Goal: Complete application form

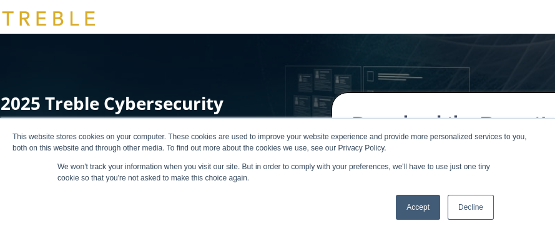
click at [490, 210] on link "Decline" at bounding box center [470, 207] width 46 height 25
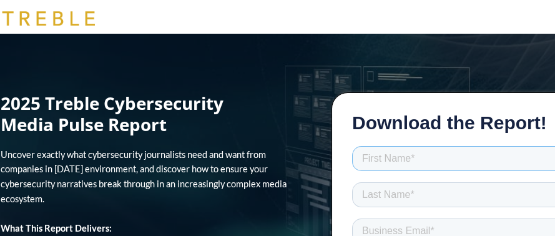
click at [404, 155] on input "text" at bounding box center [462, 157] width 220 height 25
type input "r"
type input "evg"
click at [400, 192] on input "text" at bounding box center [462, 194] width 220 height 25
type input "evg"
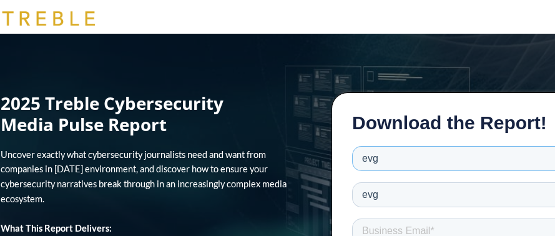
click at [388, 159] on input "evg" at bounding box center [462, 157] width 220 height 25
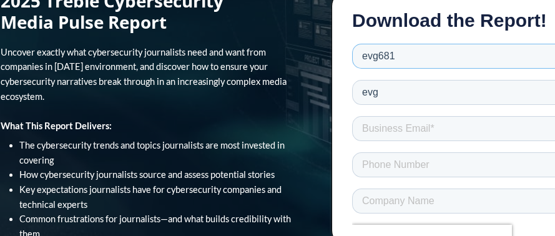
scroll to position [104, 0]
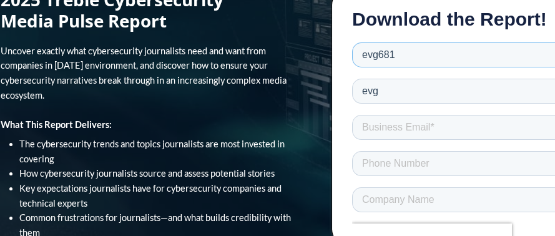
type input "evg681"
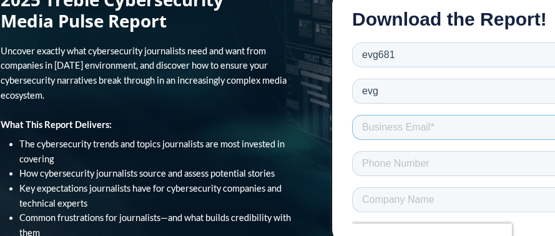
click at [432, 131] on input "email" at bounding box center [462, 126] width 220 height 25
type input "[EMAIL_ADDRESS][DOMAIN_NAME]"
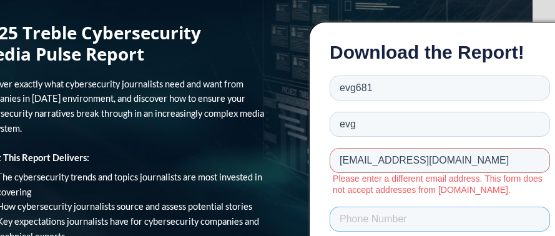
scroll to position [0, 22]
